Goal: Feedback & Contribution: Leave review/rating

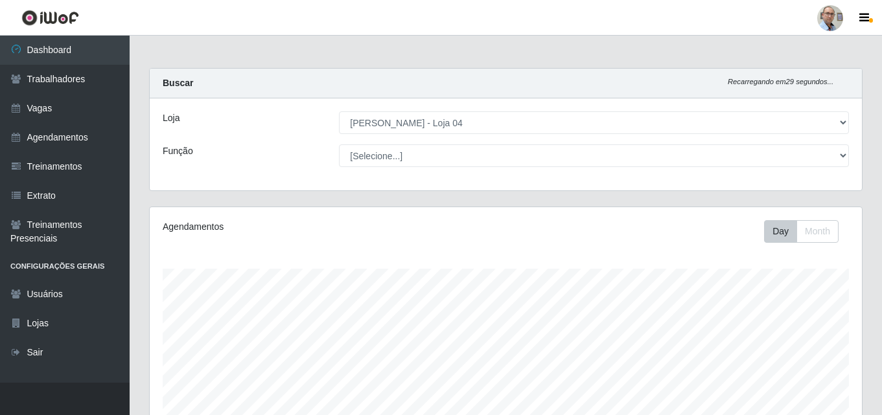
select select "251"
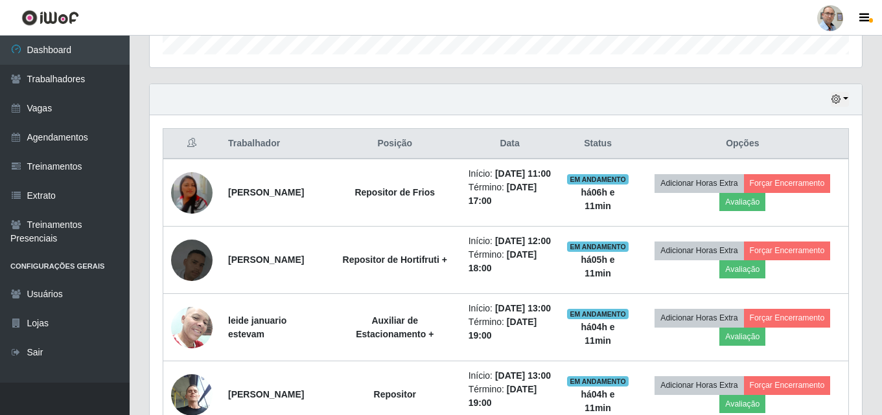
scroll to position [269, 712]
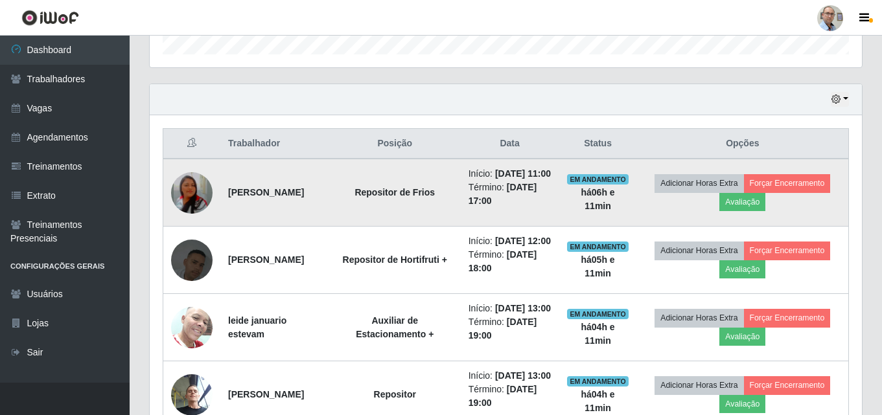
click at [196, 192] on img at bounding box center [191, 193] width 41 height 48
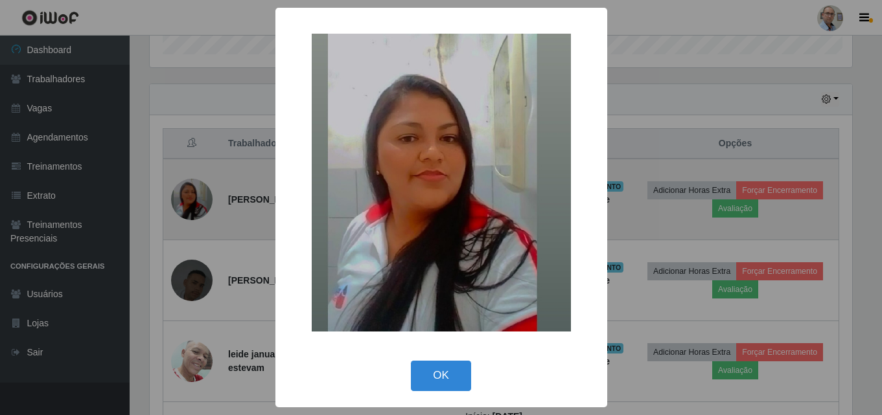
scroll to position [269, 705]
click at [196, 192] on div "× OK Cancel" at bounding box center [442, 207] width 885 height 415
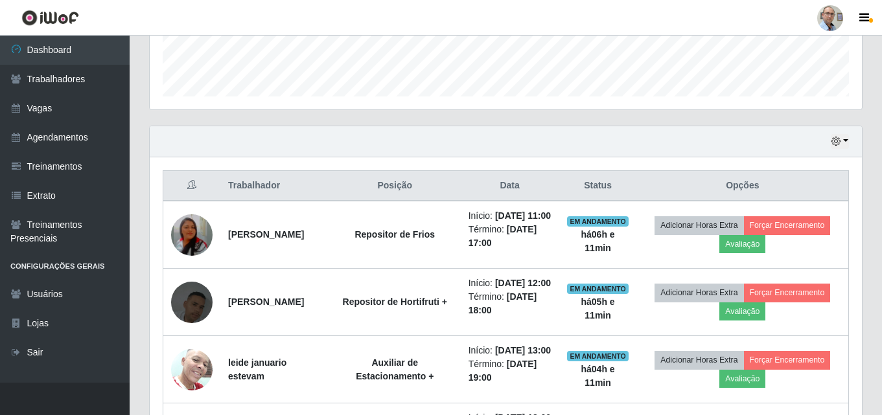
scroll to position [328, 0]
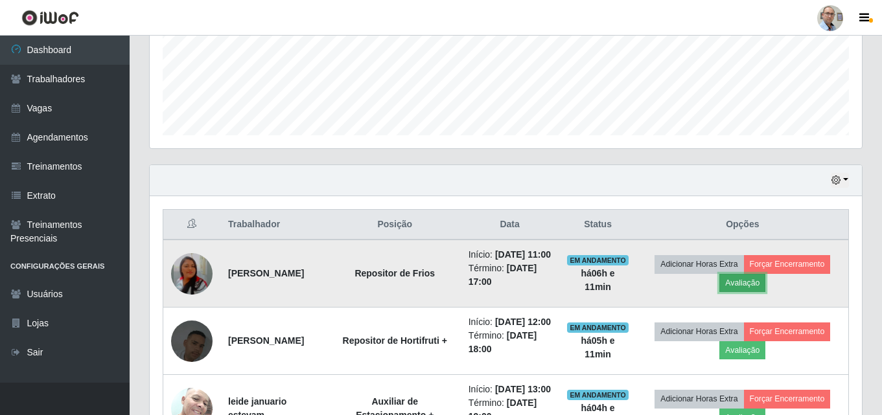
click at [757, 292] on button "Avaliação" at bounding box center [742, 283] width 46 height 18
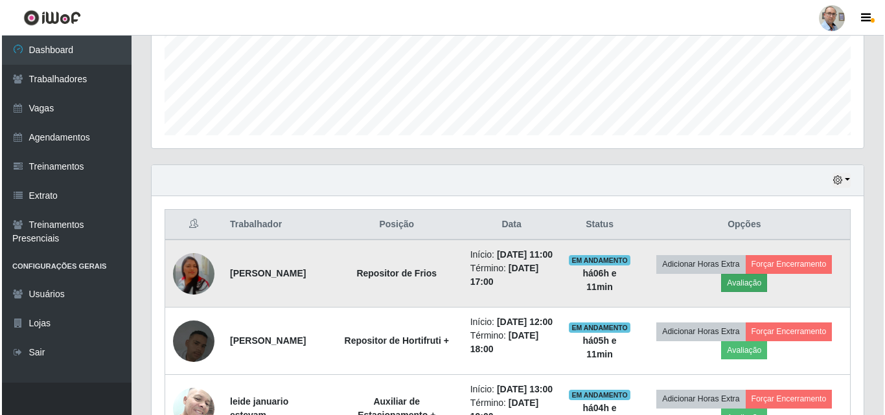
scroll to position [269, 705]
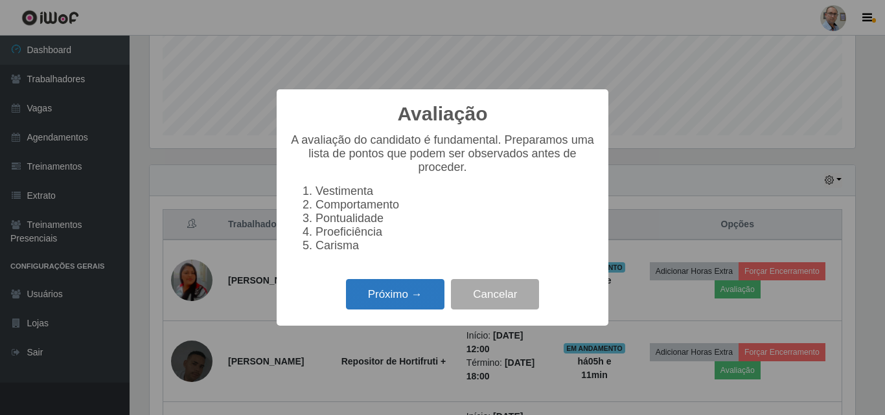
click at [413, 304] on button "Próximo →" at bounding box center [395, 294] width 98 height 30
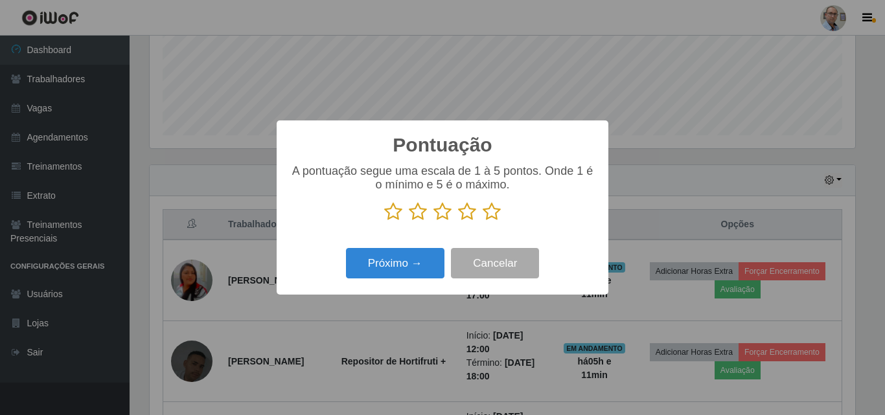
scroll to position [647505, 647068]
click at [490, 215] on icon at bounding box center [492, 211] width 18 height 19
click at [483, 222] on input "radio" at bounding box center [483, 222] width 0 height 0
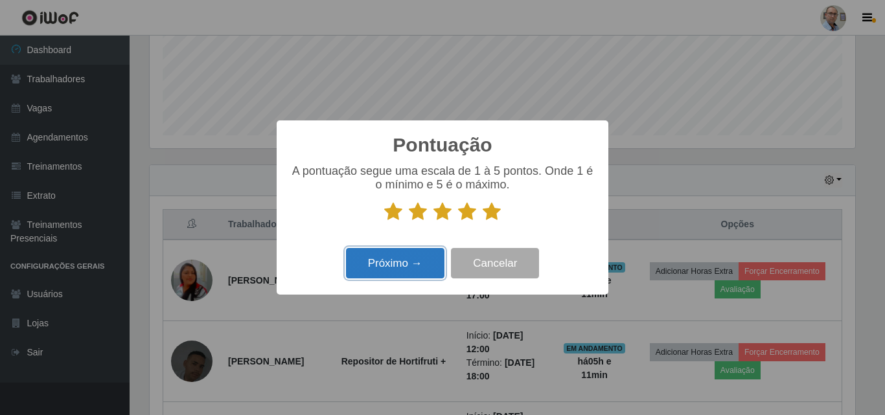
click at [410, 273] on button "Próximo →" at bounding box center [395, 263] width 98 height 30
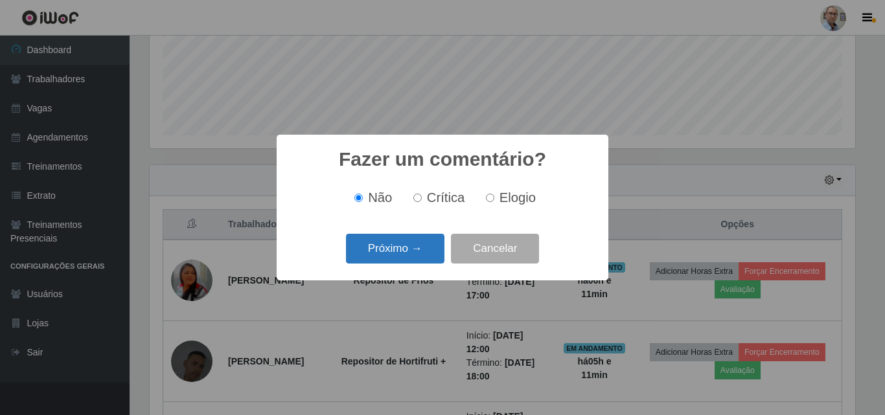
click at [398, 257] on button "Próximo →" at bounding box center [395, 249] width 98 height 30
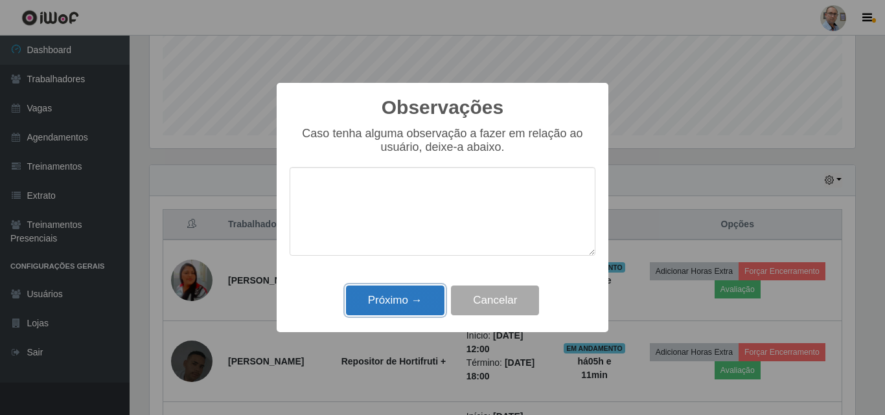
click at [370, 293] on button "Próximo →" at bounding box center [395, 301] width 98 height 30
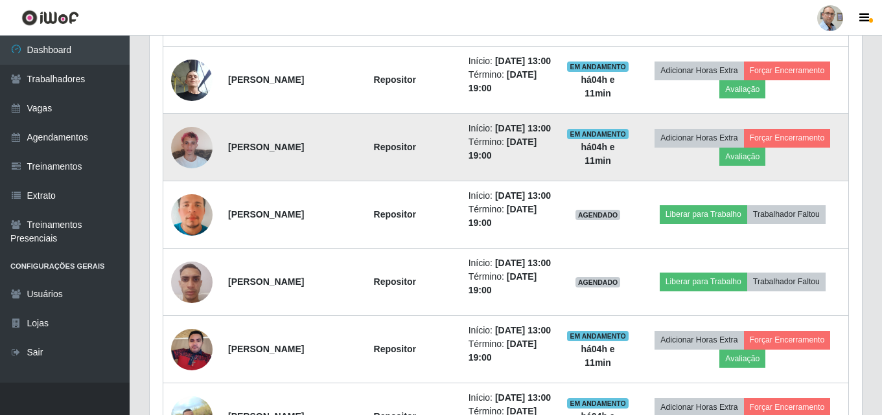
scroll to position [781, 0]
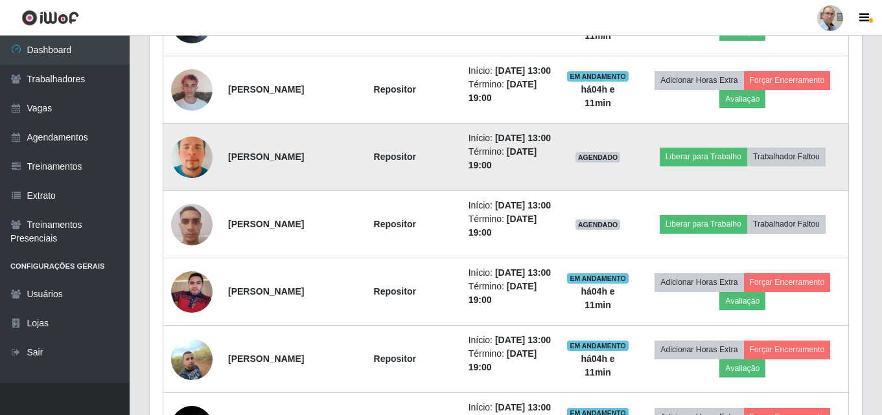
click at [171, 191] on td at bounding box center [192, 157] width 58 height 67
click at [178, 194] on img at bounding box center [191, 157] width 41 height 74
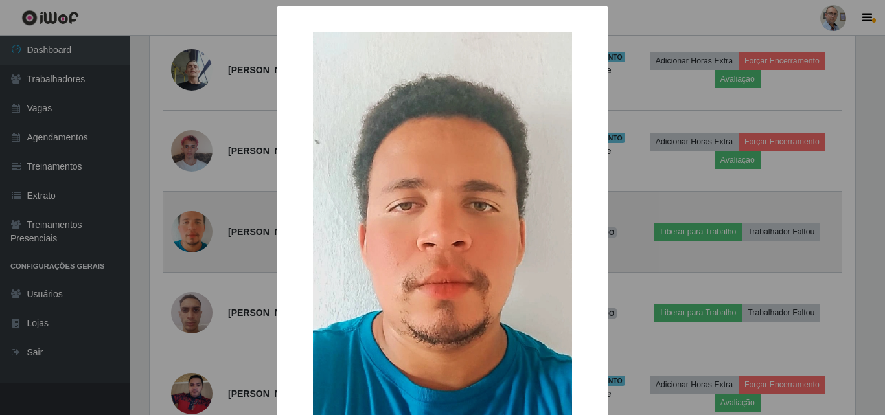
click at [178, 224] on div "× OK Cancel" at bounding box center [442, 207] width 885 height 415
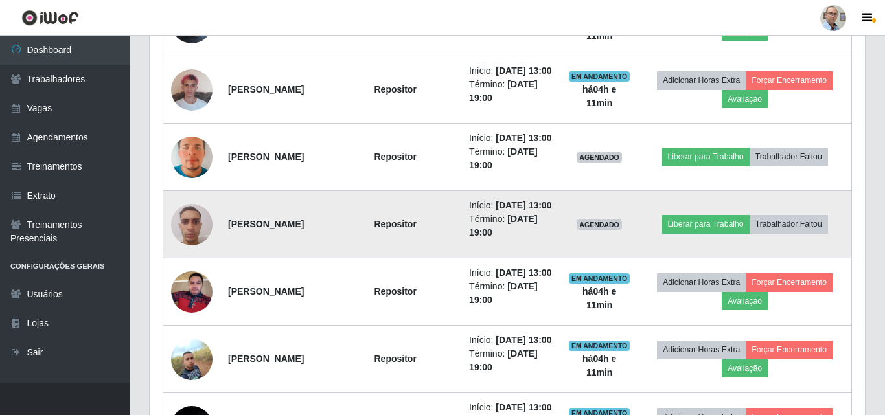
scroll to position [269, 712]
click at [194, 252] on img at bounding box center [191, 224] width 41 height 55
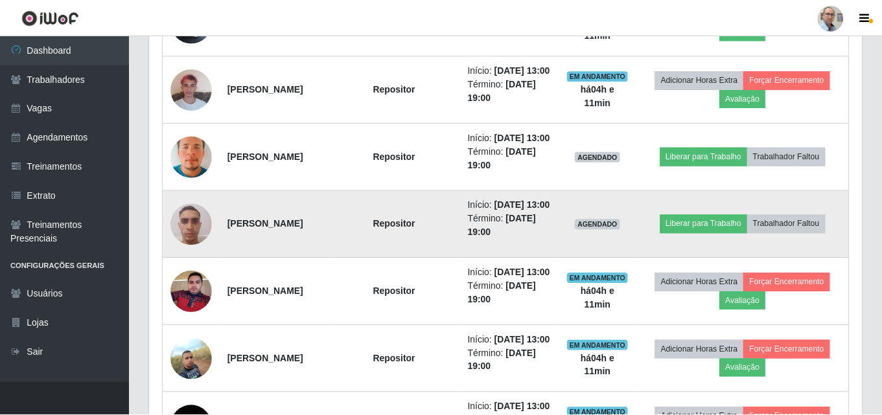
scroll to position [269, 705]
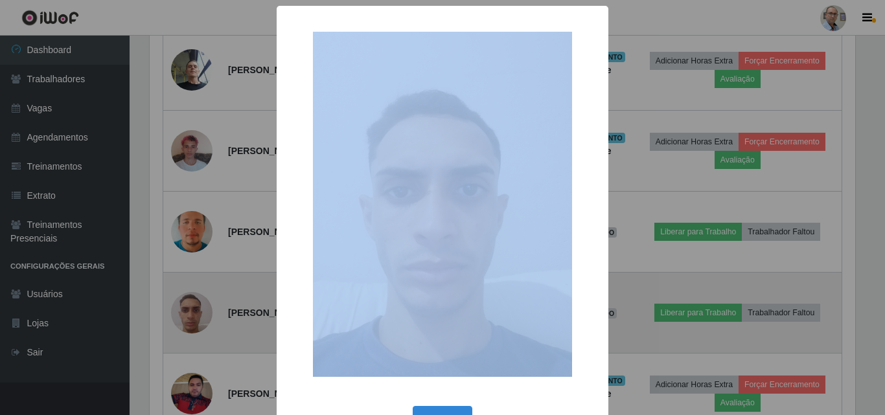
click at [194, 308] on div "× OK Cancel" at bounding box center [442, 207] width 885 height 415
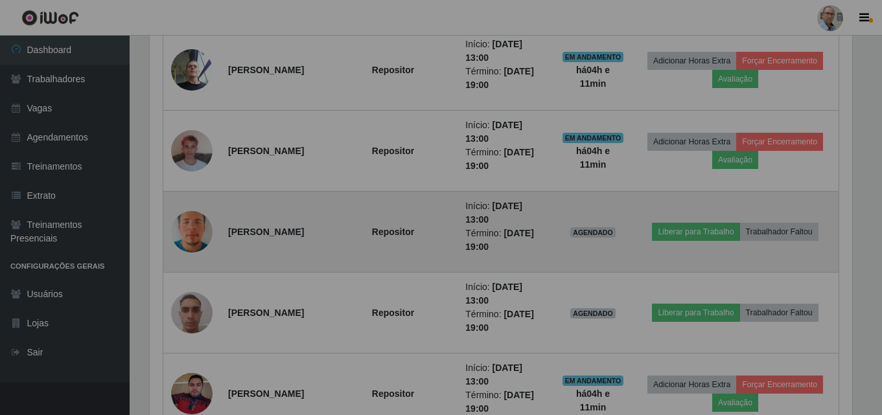
scroll to position [269, 712]
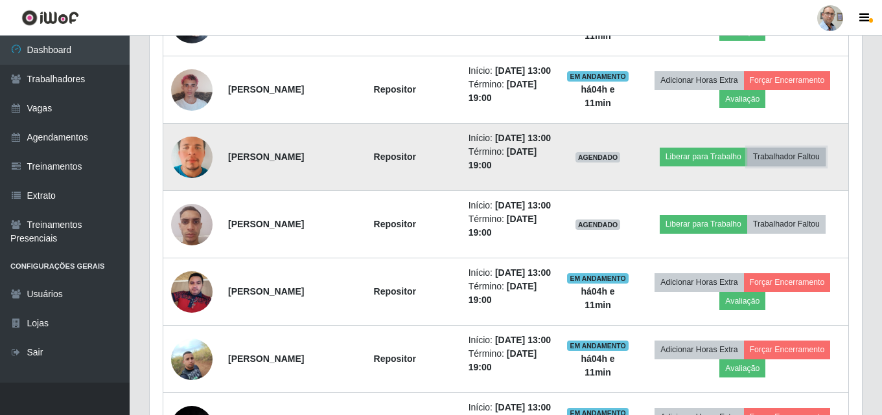
click at [791, 166] on button "Trabalhador Faltou" at bounding box center [786, 157] width 78 height 18
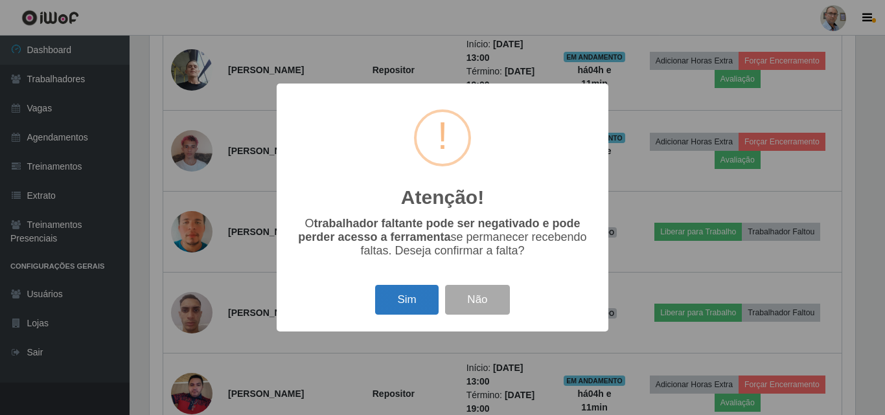
click at [401, 304] on button "Sim" at bounding box center [406, 300] width 63 height 30
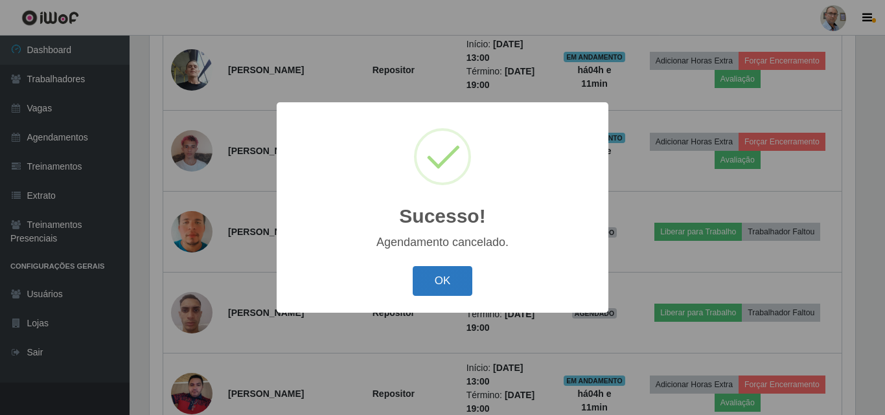
click at [464, 279] on button "OK" at bounding box center [443, 281] width 60 height 30
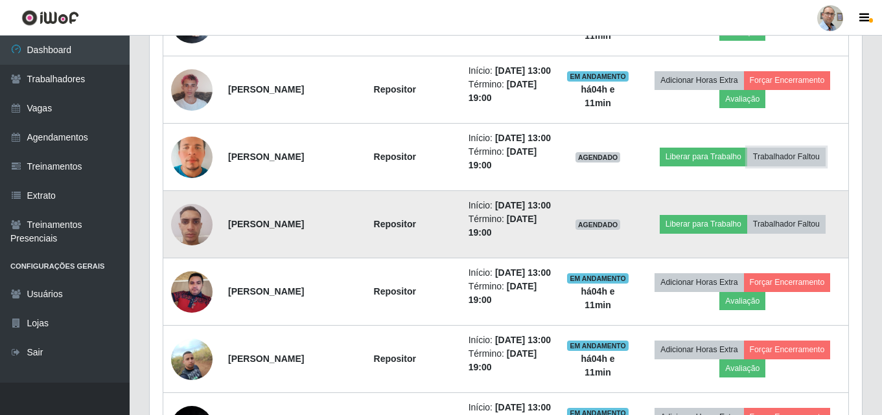
scroll to position [0, 0]
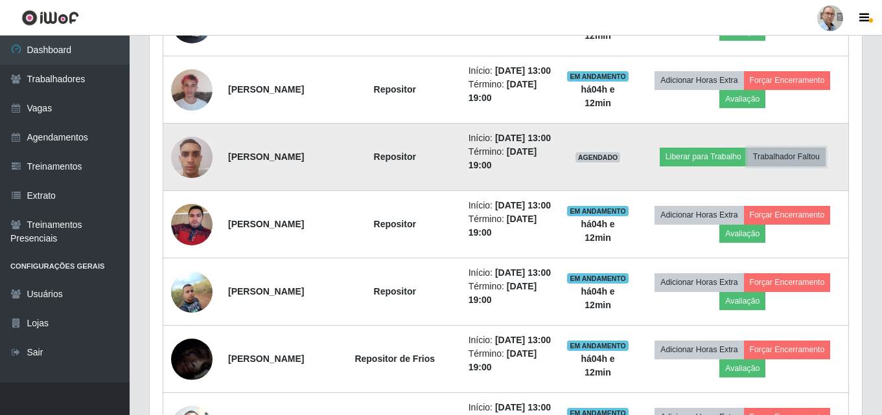
click at [793, 166] on button "Trabalhador Faltou" at bounding box center [786, 157] width 78 height 18
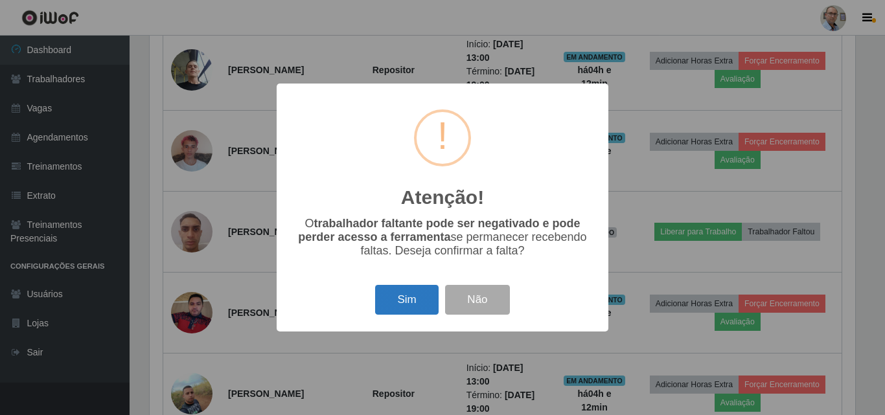
click at [426, 304] on button "Sim" at bounding box center [406, 300] width 63 height 30
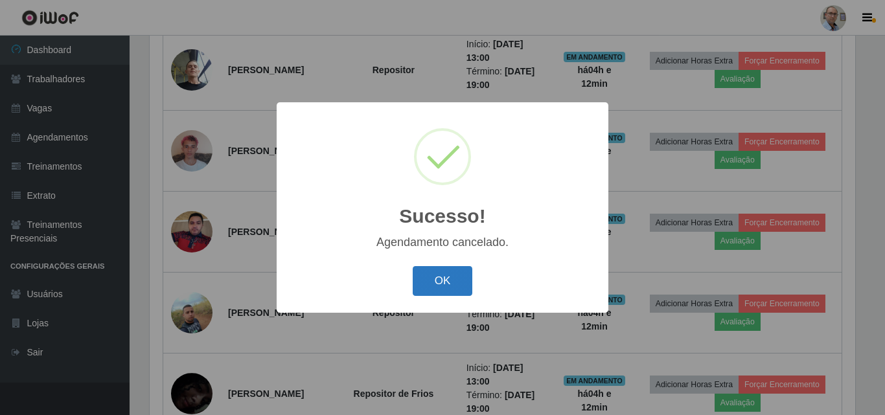
click at [451, 274] on button "OK" at bounding box center [443, 281] width 60 height 30
